Goal: Information Seeking & Learning: Learn about a topic

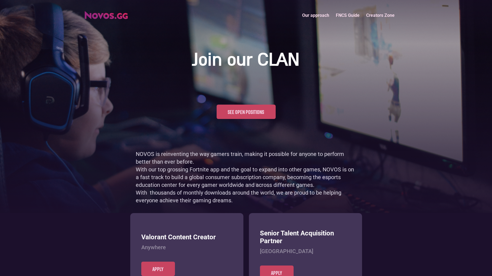
scroll to position [269, 0]
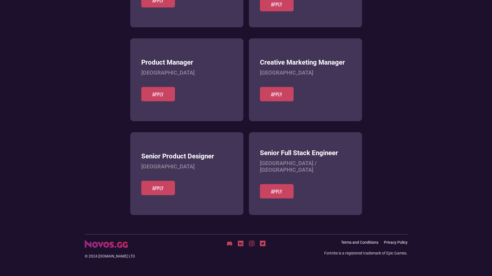
scroll to position [213, 0]
